Goal: Check status: Check status

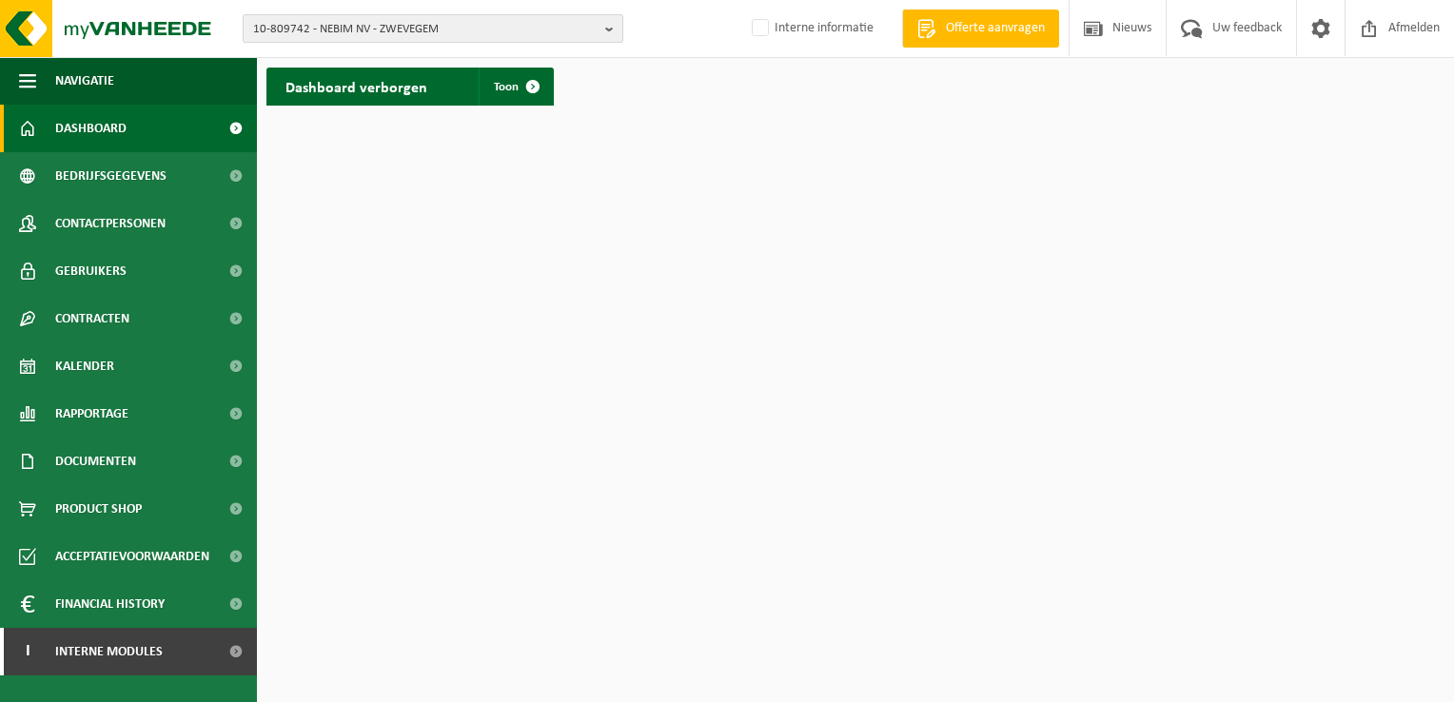
click at [605, 27] on b "button" at bounding box center [613, 28] width 17 height 27
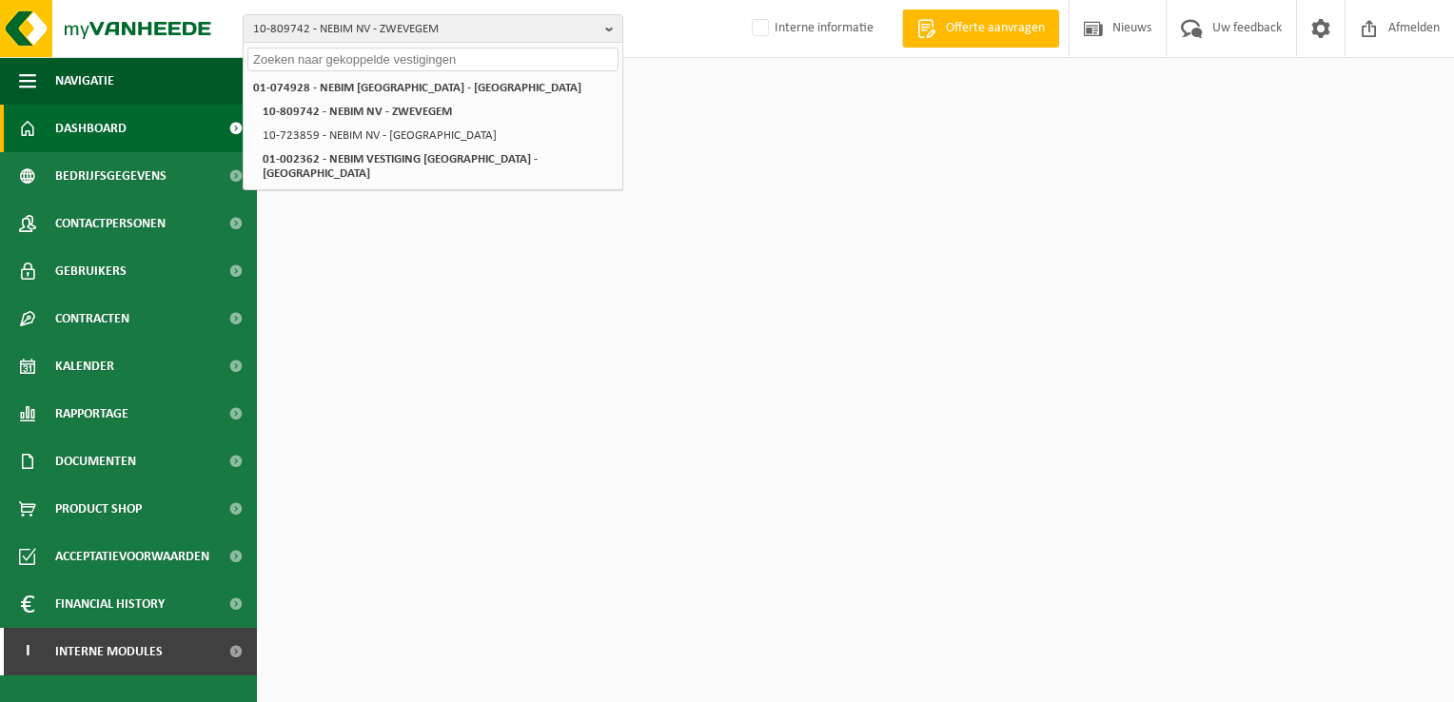
click at [516, 63] on input "text" at bounding box center [432, 60] width 371 height 24
paste input "10-889559"
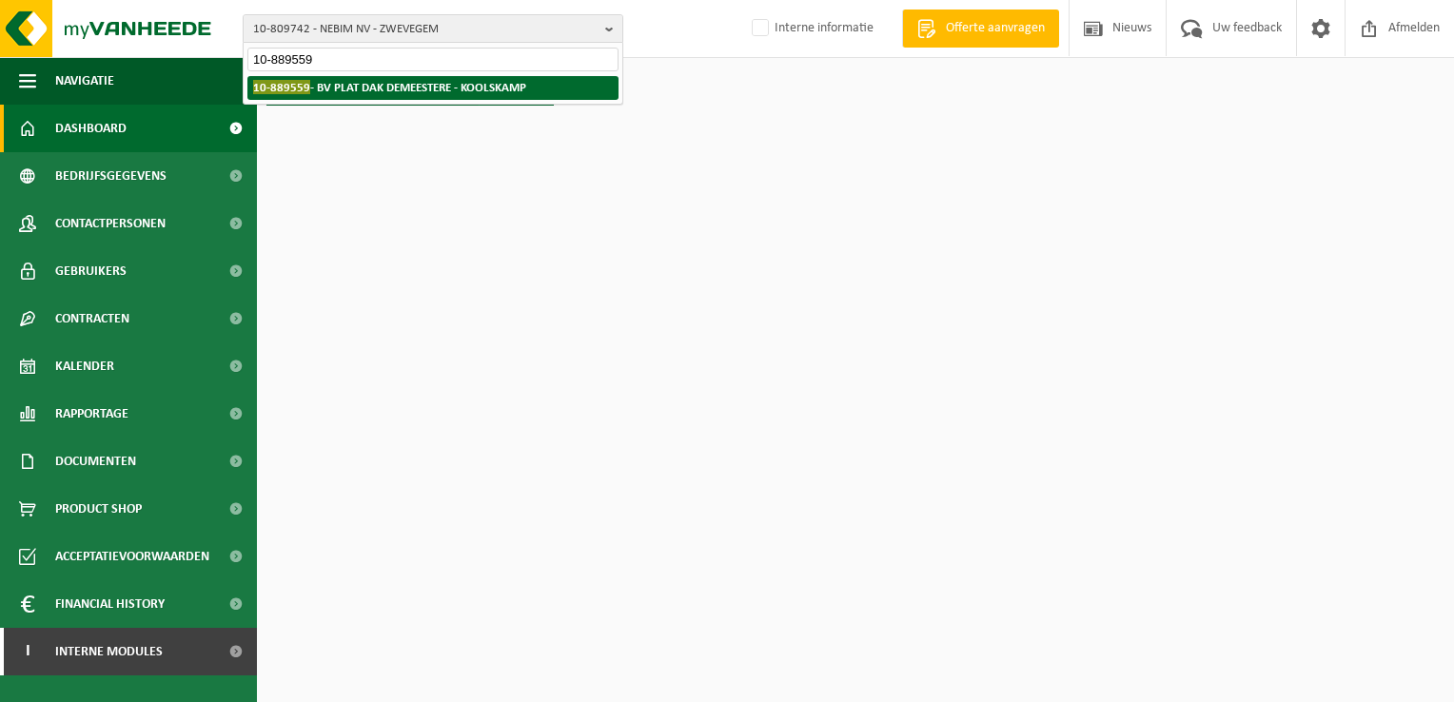
type input "10-889559"
click at [495, 87] on strong "10-889559 - BV PLAT DAK DEMEESTERE - KOOLSKAMP" at bounding box center [389, 87] width 273 height 14
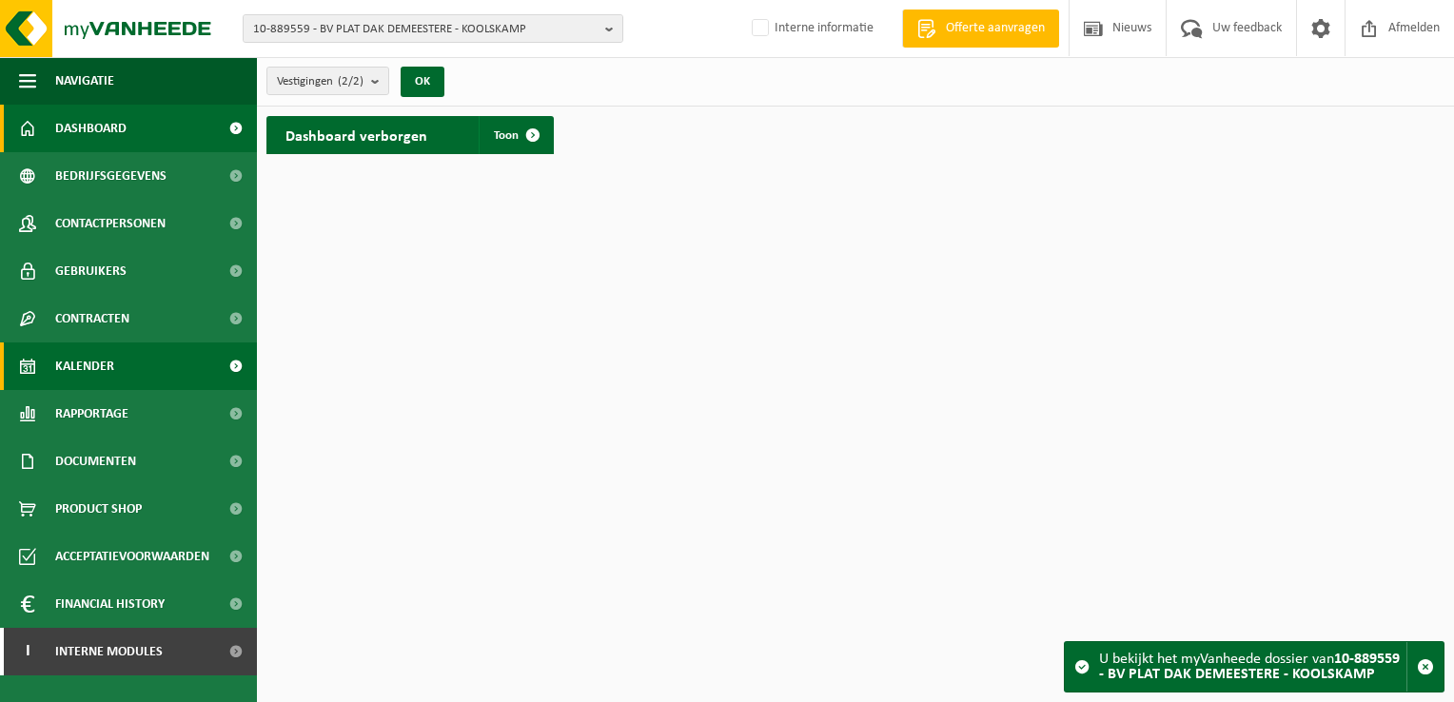
click at [105, 359] on span "Kalender" at bounding box center [84, 367] width 59 height 48
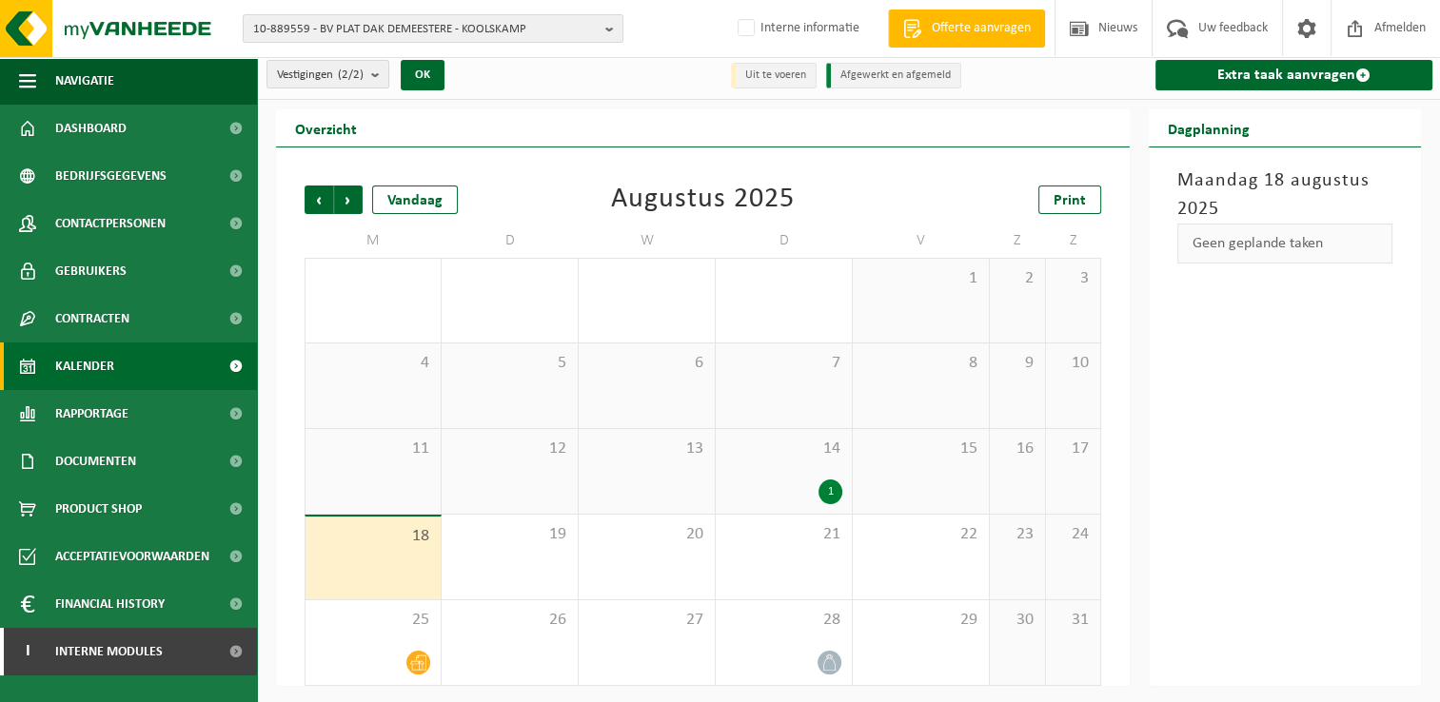
scroll to position [8, 0]
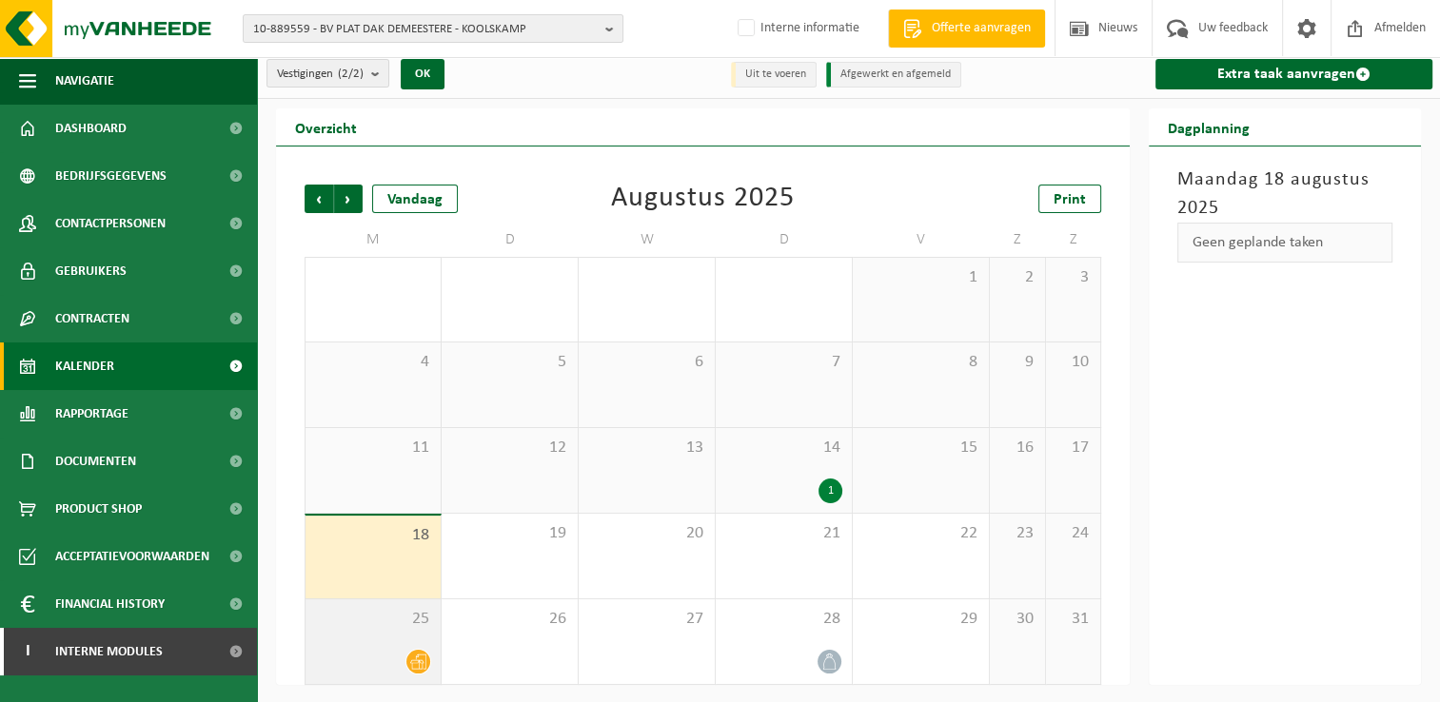
click at [404, 639] on div "25" at bounding box center [373, 642] width 135 height 85
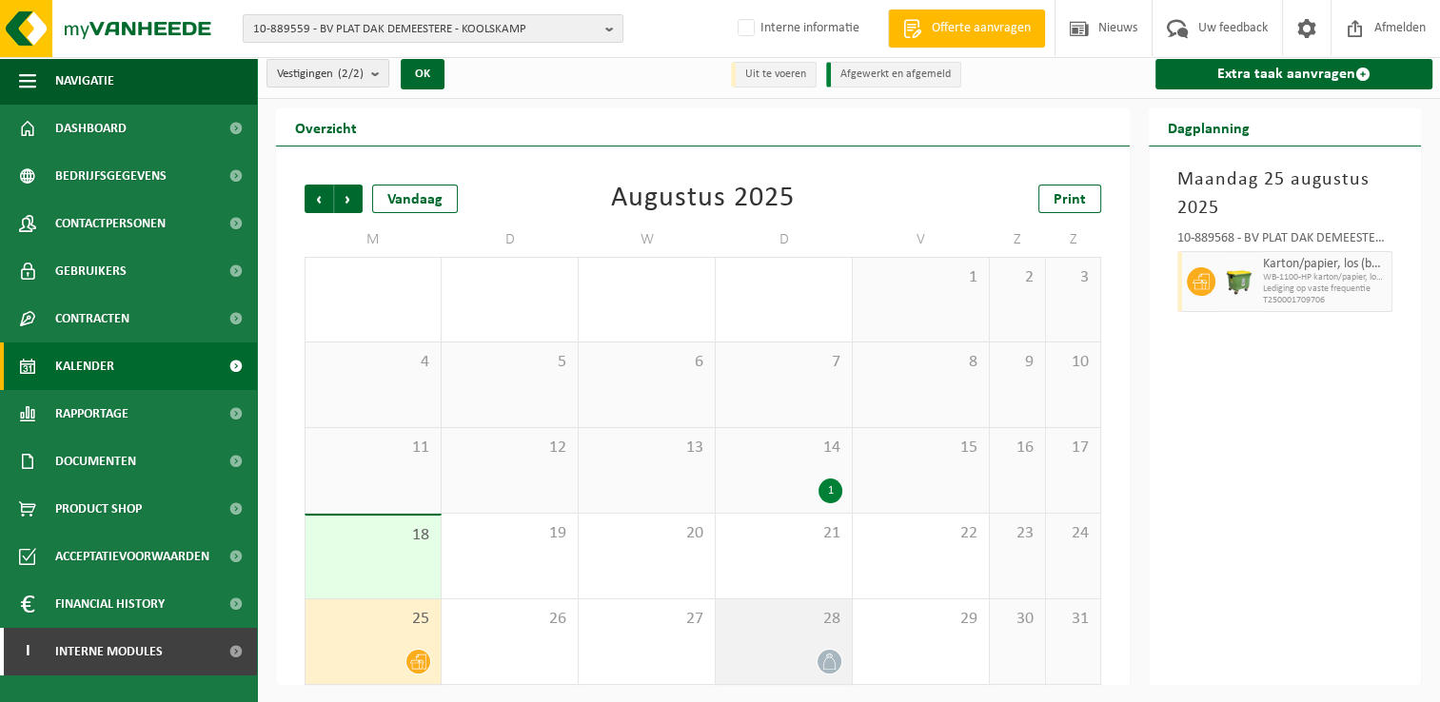
click at [799, 638] on div "28" at bounding box center [784, 642] width 136 height 85
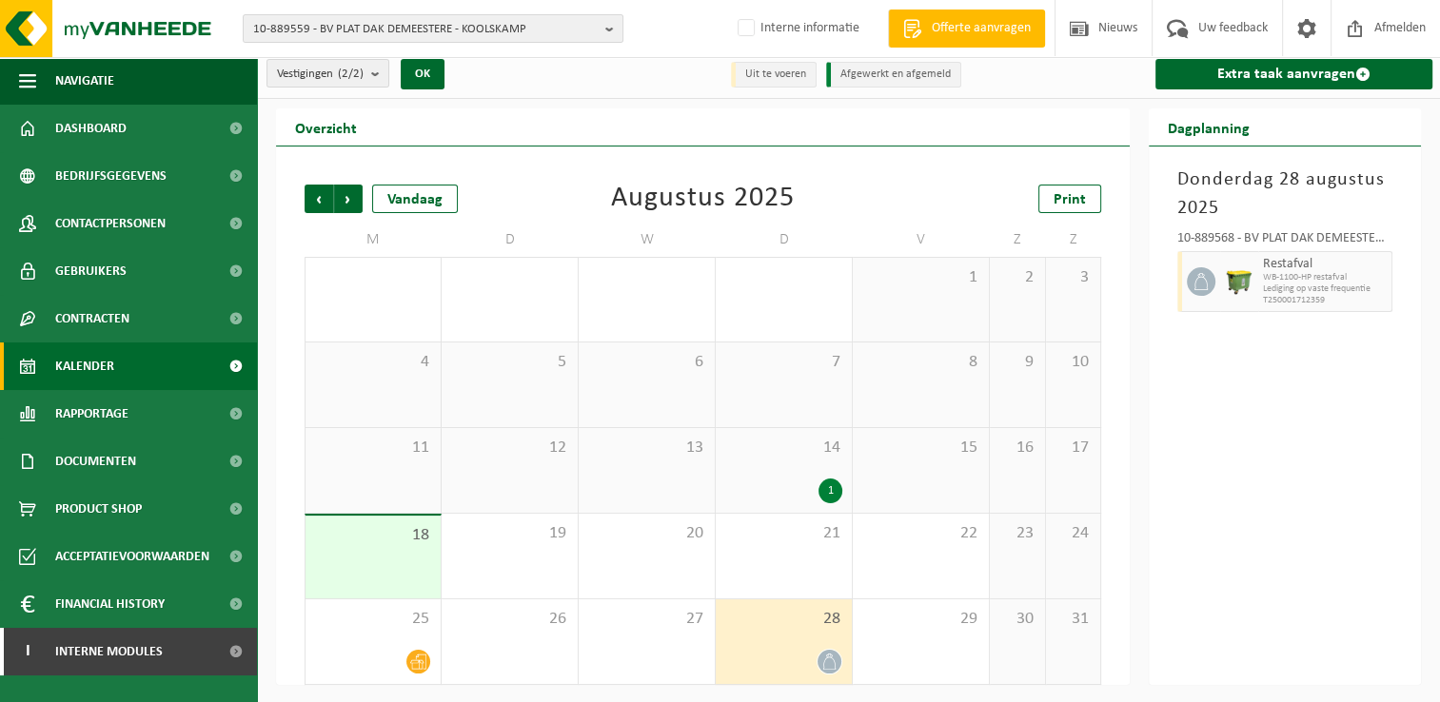
click at [761, 454] on span "14" at bounding box center [783, 448] width 117 height 21
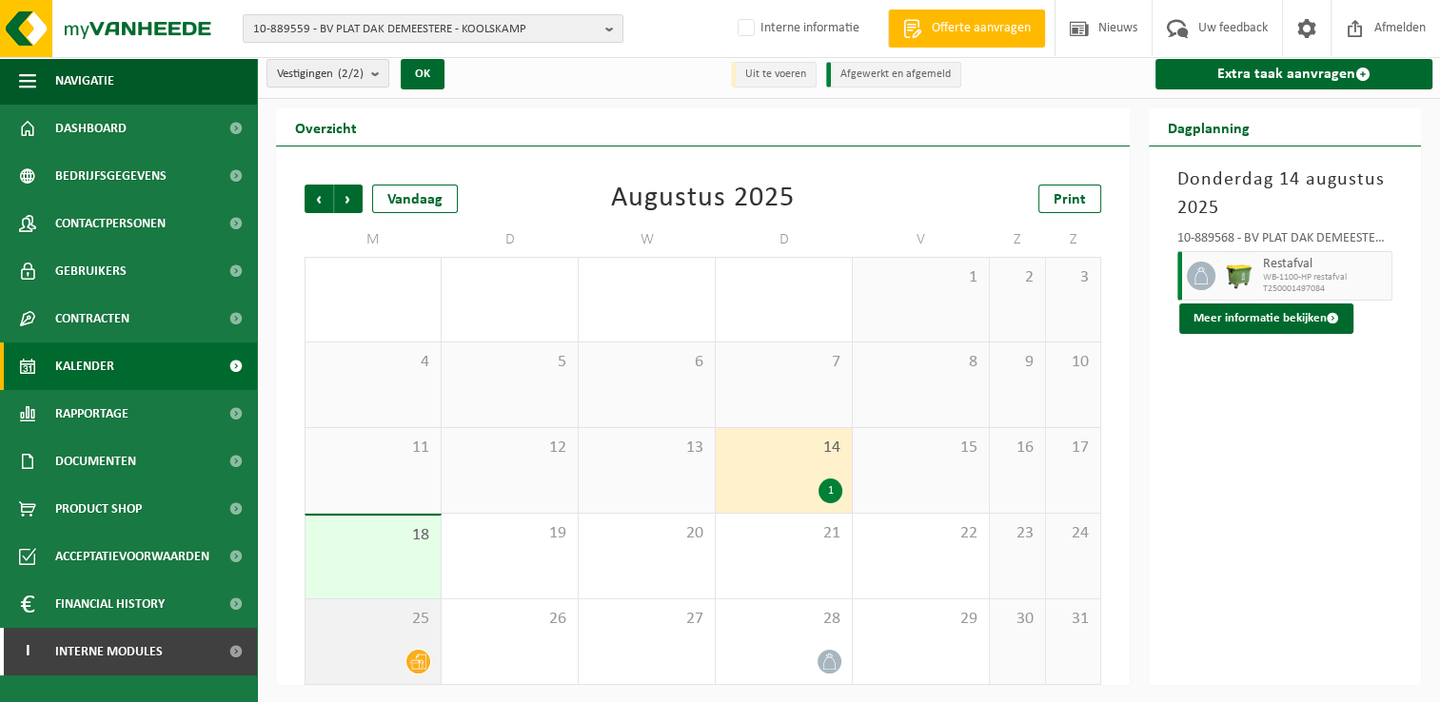
click at [370, 643] on div "25" at bounding box center [373, 642] width 135 height 85
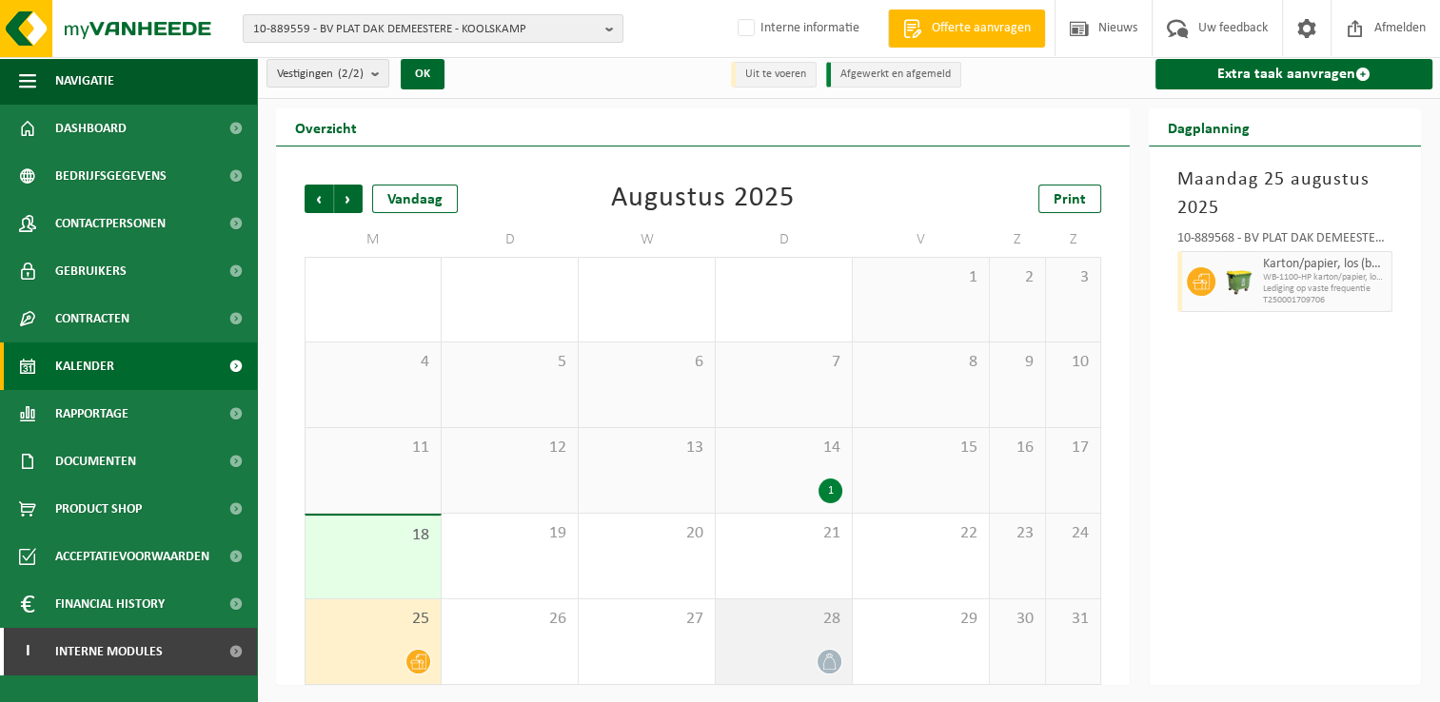
click at [759, 634] on div "28" at bounding box center [784, 642] width 136 height 85
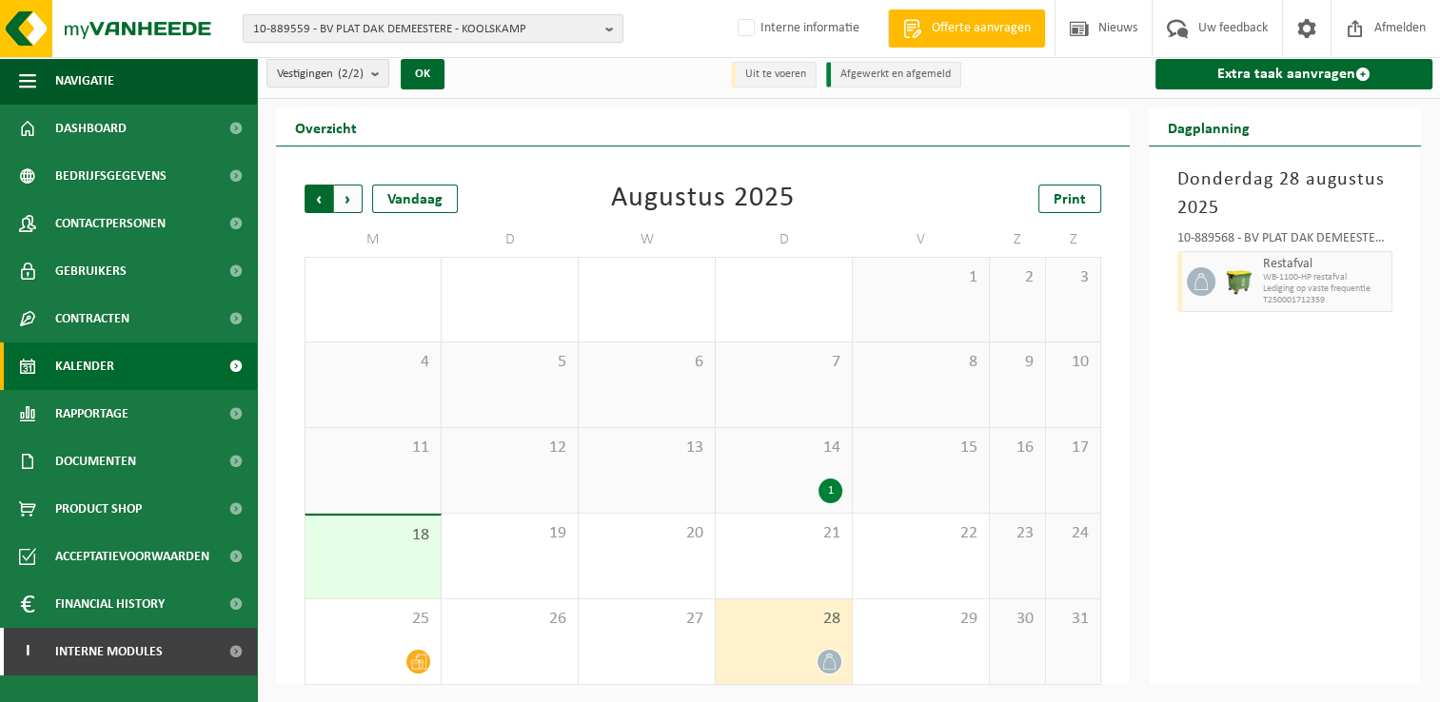
click at [346, 192] on span "Volgende" at bounding box center [348, 199] width 29 height 29
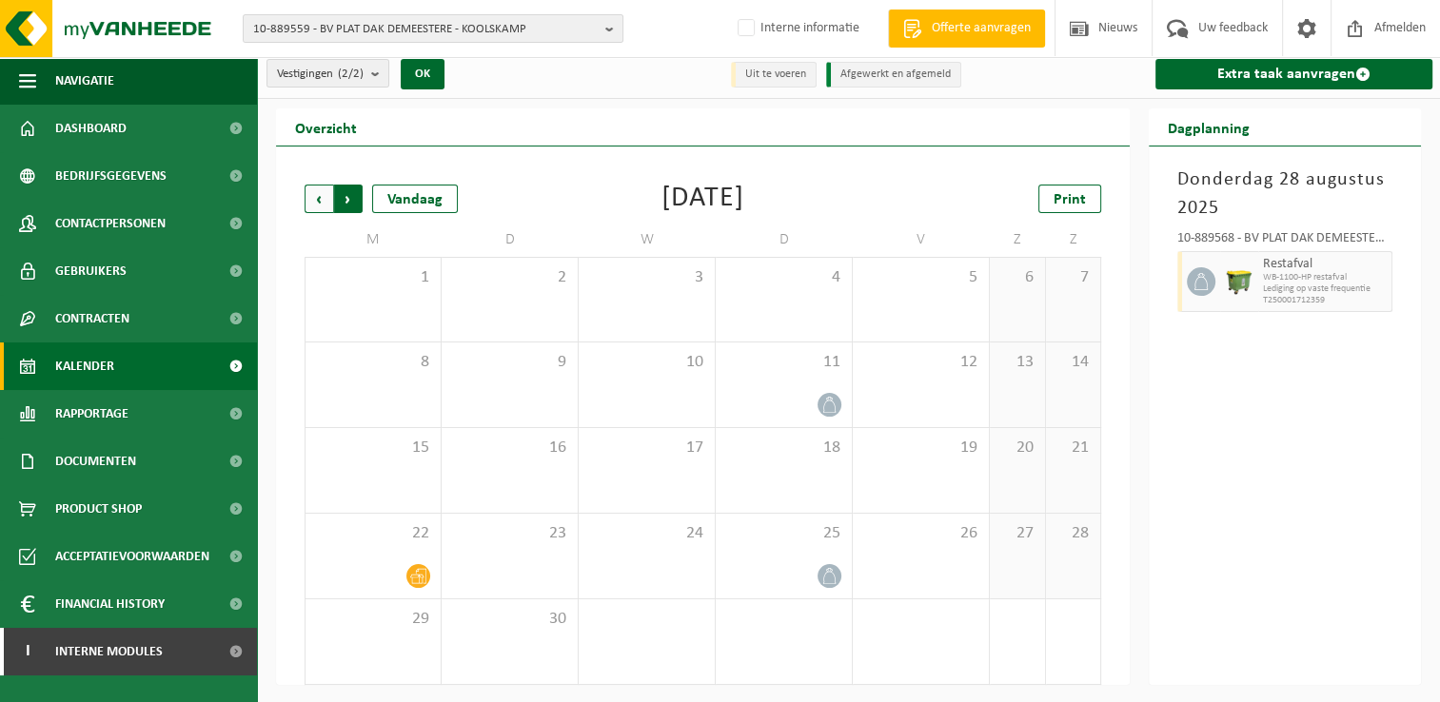
click at [320, 200] on span "Vorige" at bounding box center [319, 199] width 29 height 29
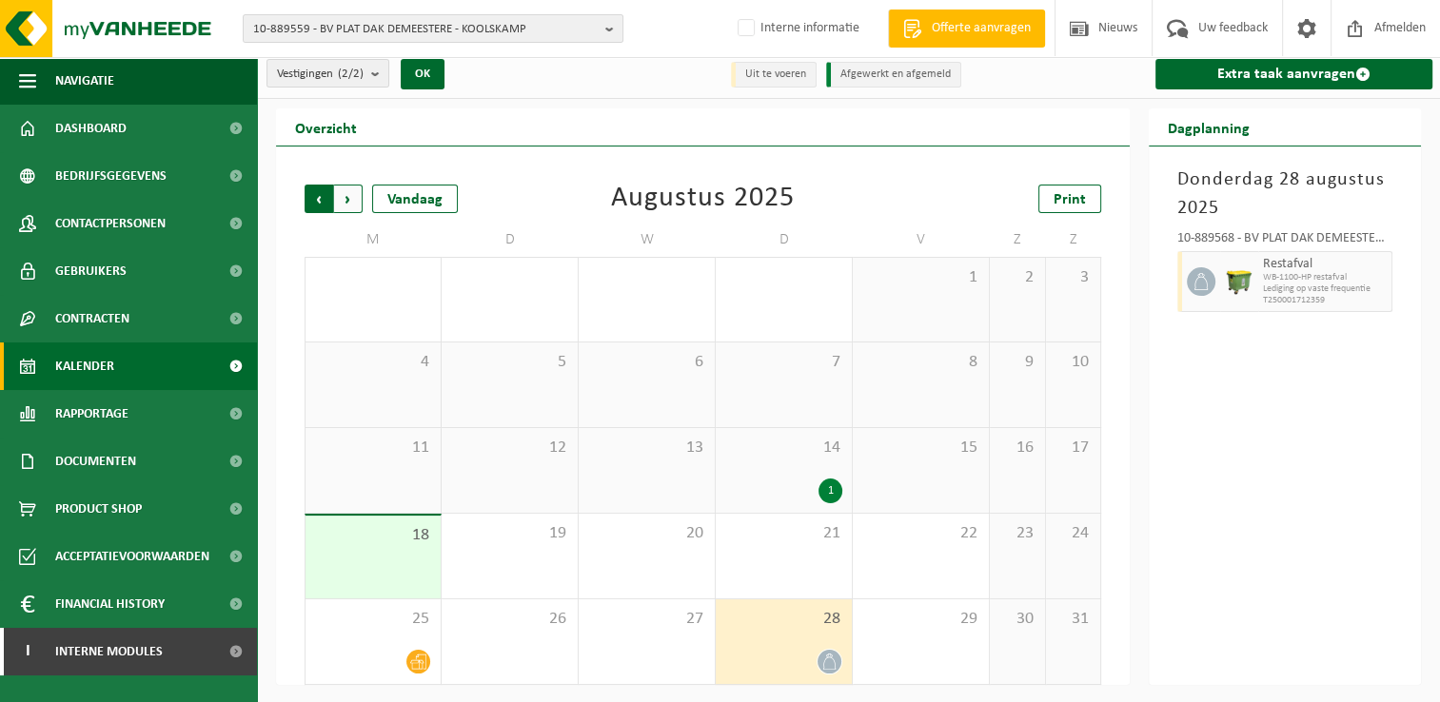
click at [352, 204] on span "Volgende" at bounding box center [348, 199] width 29 height 29
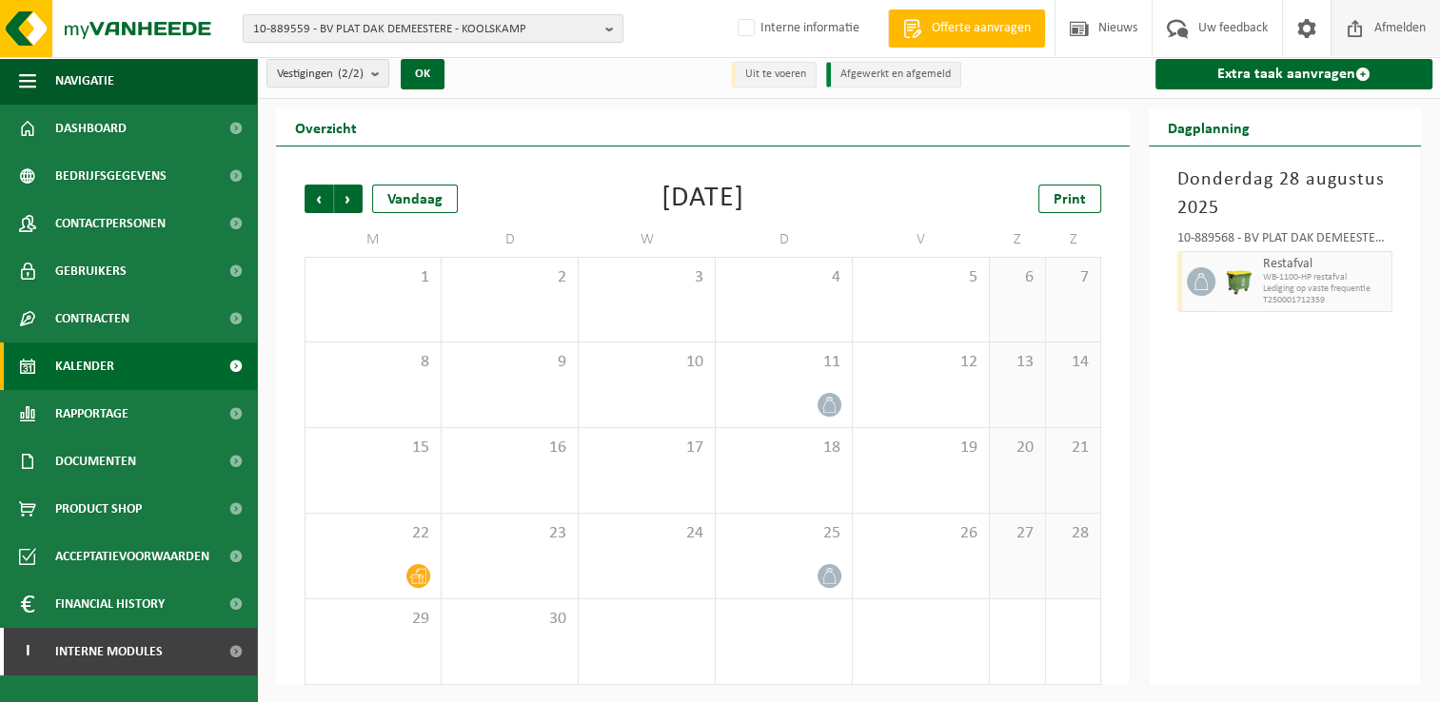
click at [1396, 30] on span "Afmelden" at bounding box center [1400, 28] width 61 height 56
